Goal: Communication & Community: Answer question/provide support

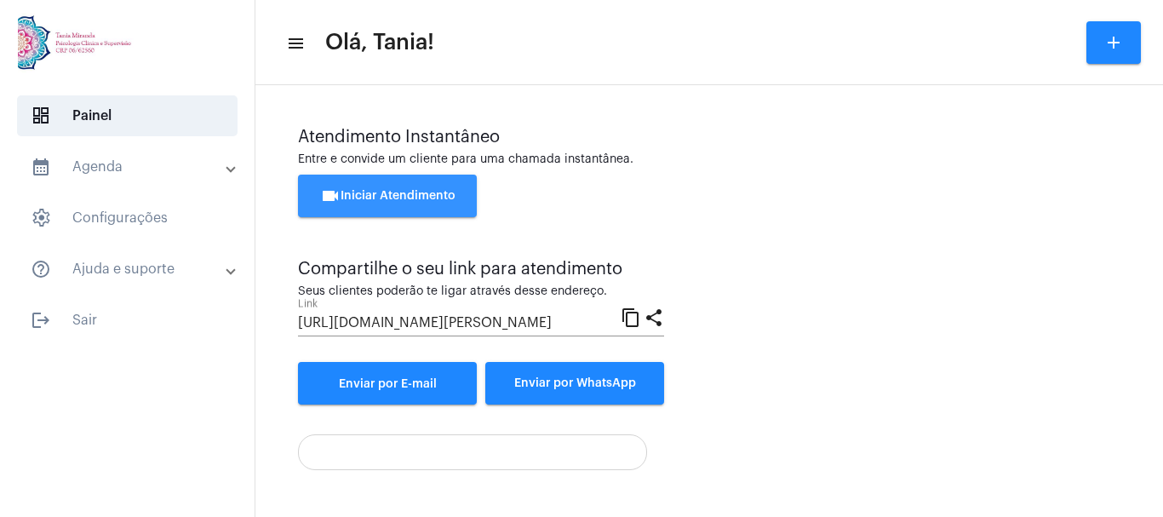
click at [375, 195] on span "videocam Iniciar Atendimento" at bounding box center [387, 196] width 135 height 12
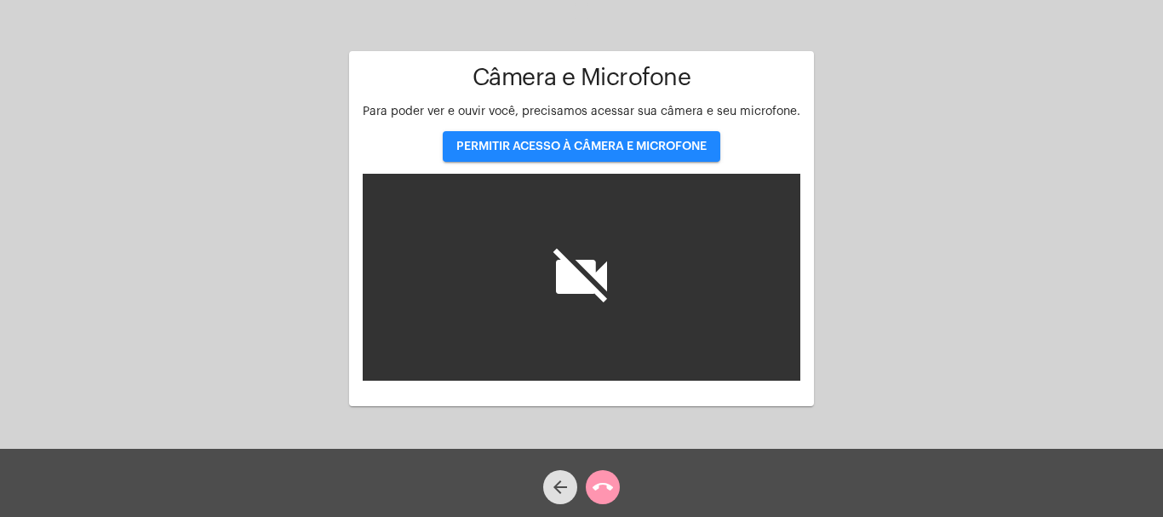
click at [604, 142] on span "PERMITIR ACESSO À CÂMERA E MICROFONE" at bounding box center [582, 147] width 250 height 12
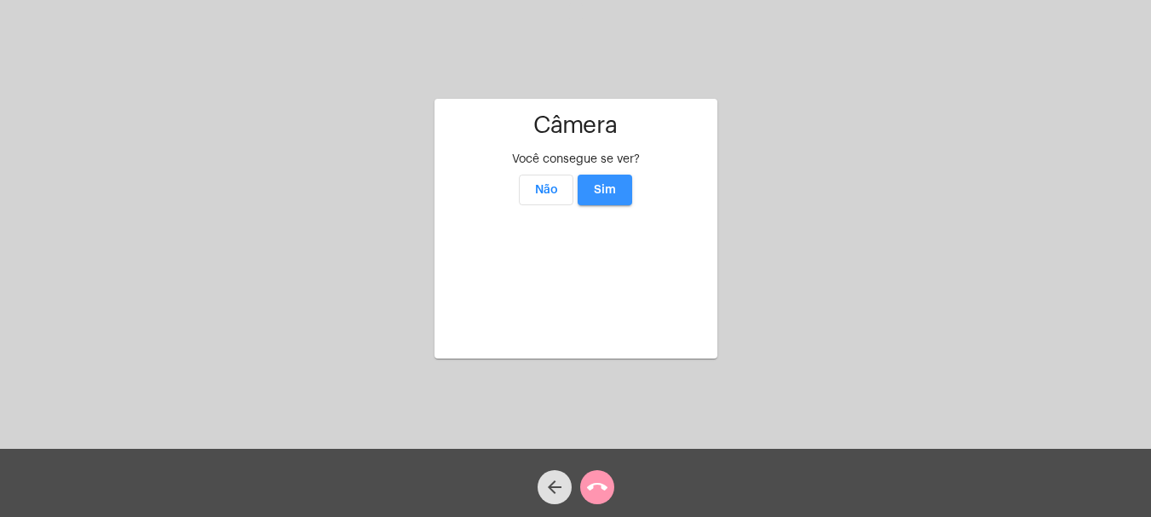
click at [609, 184] on span "Sim" at bounding box center [605, 190] width 22 height 12
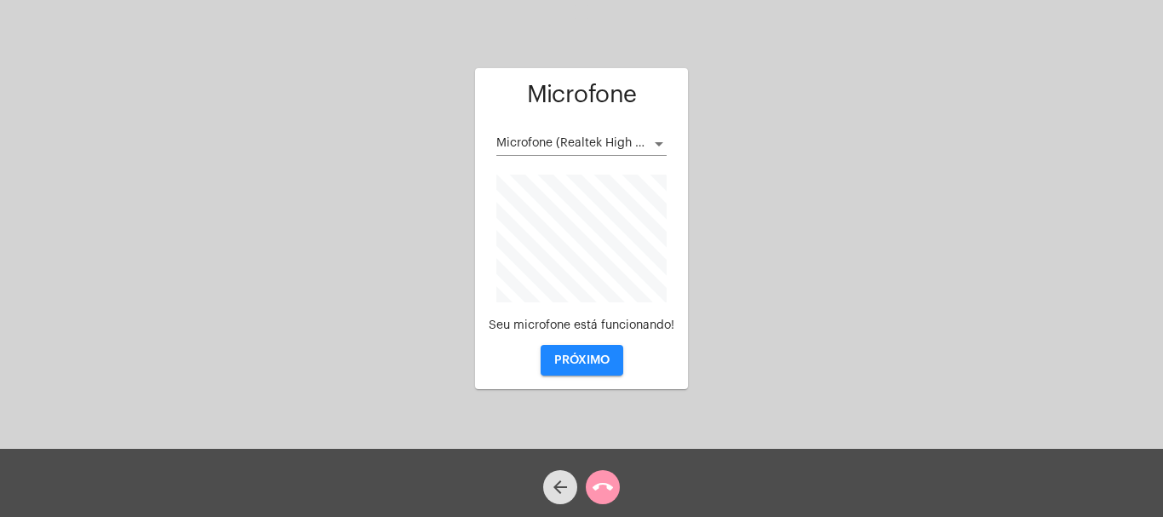
click at [658, 138] on div at bounding box center [659, 144] width 15 height 14
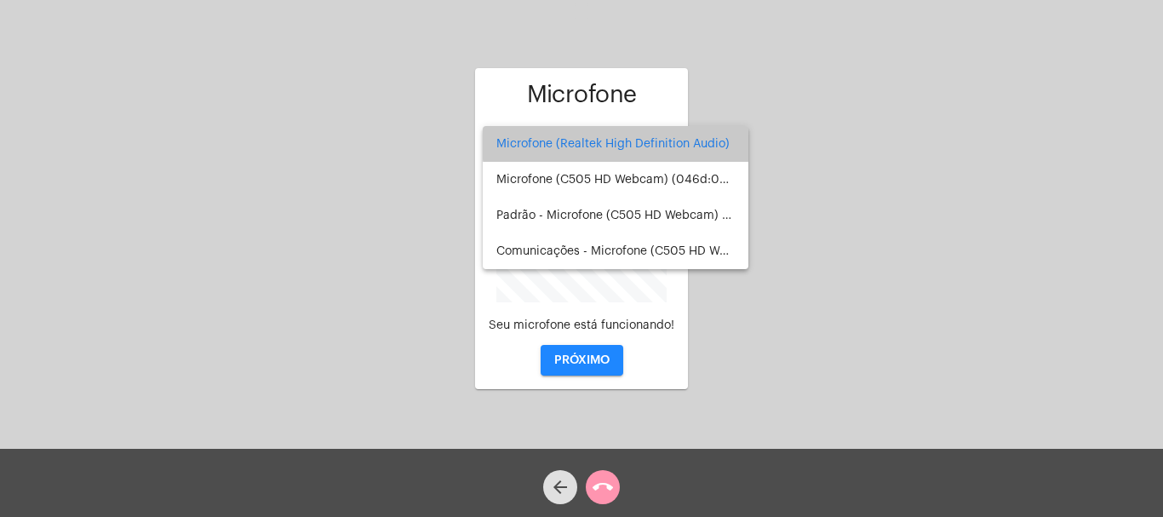
click at [659, 141] on span "Microfone (Realtek High Definition Audio)" at bounding box center [616, 144] width 238 height 36
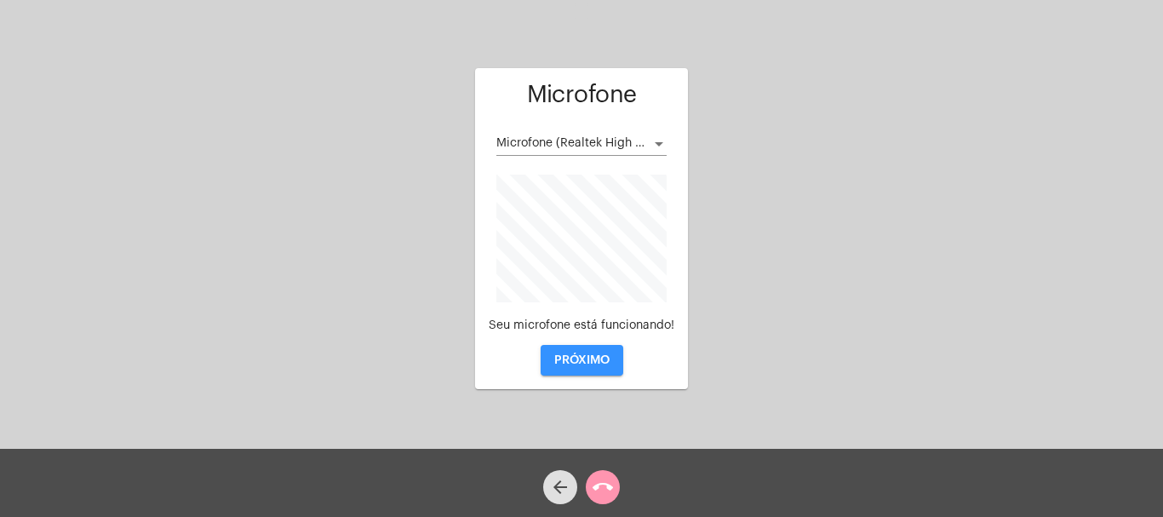
click at [576, 357] on span "PRÓXIMO" at bounding box center [581, 360] width 55 height 12
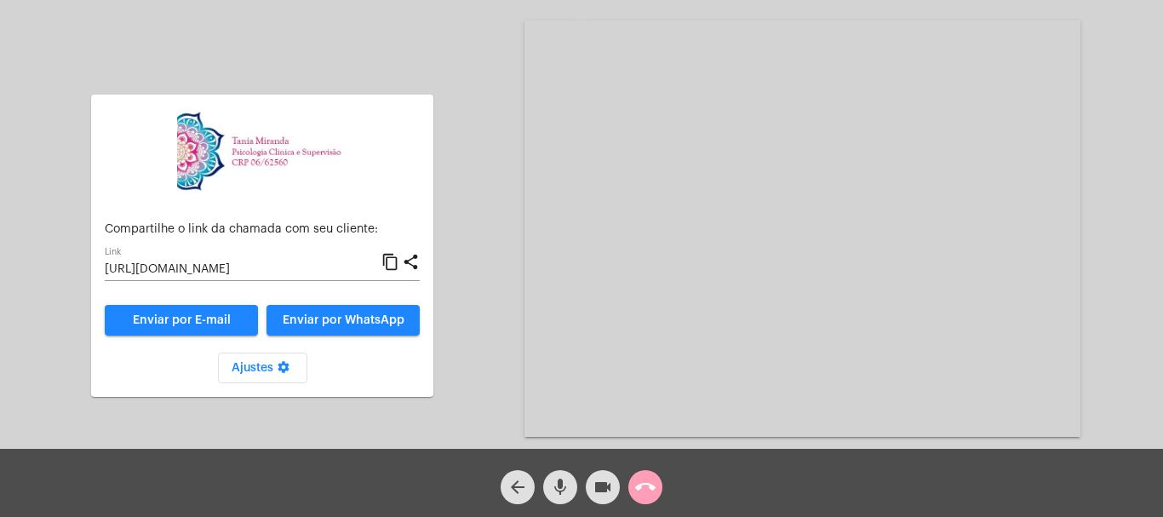
click at [648, 486] on mat-icon "call_end" at bounding box center [645, 487] width 20 height 20
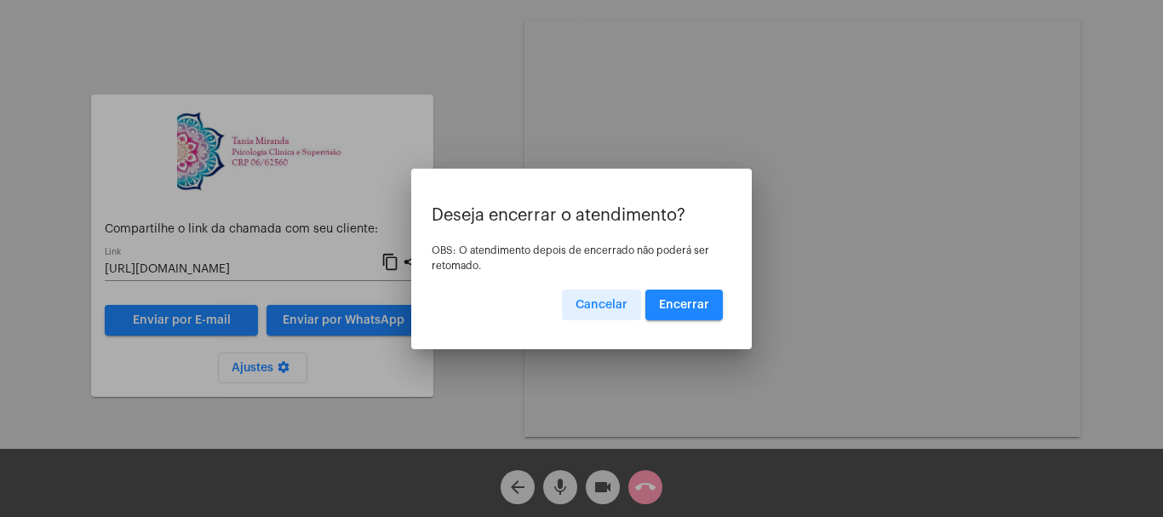
click at [694, 309] on span "Encerrar" at bounding box center [684, 305] width 50 height 12
